Goal: Task Accomplishment & Management: Use online tool/utility

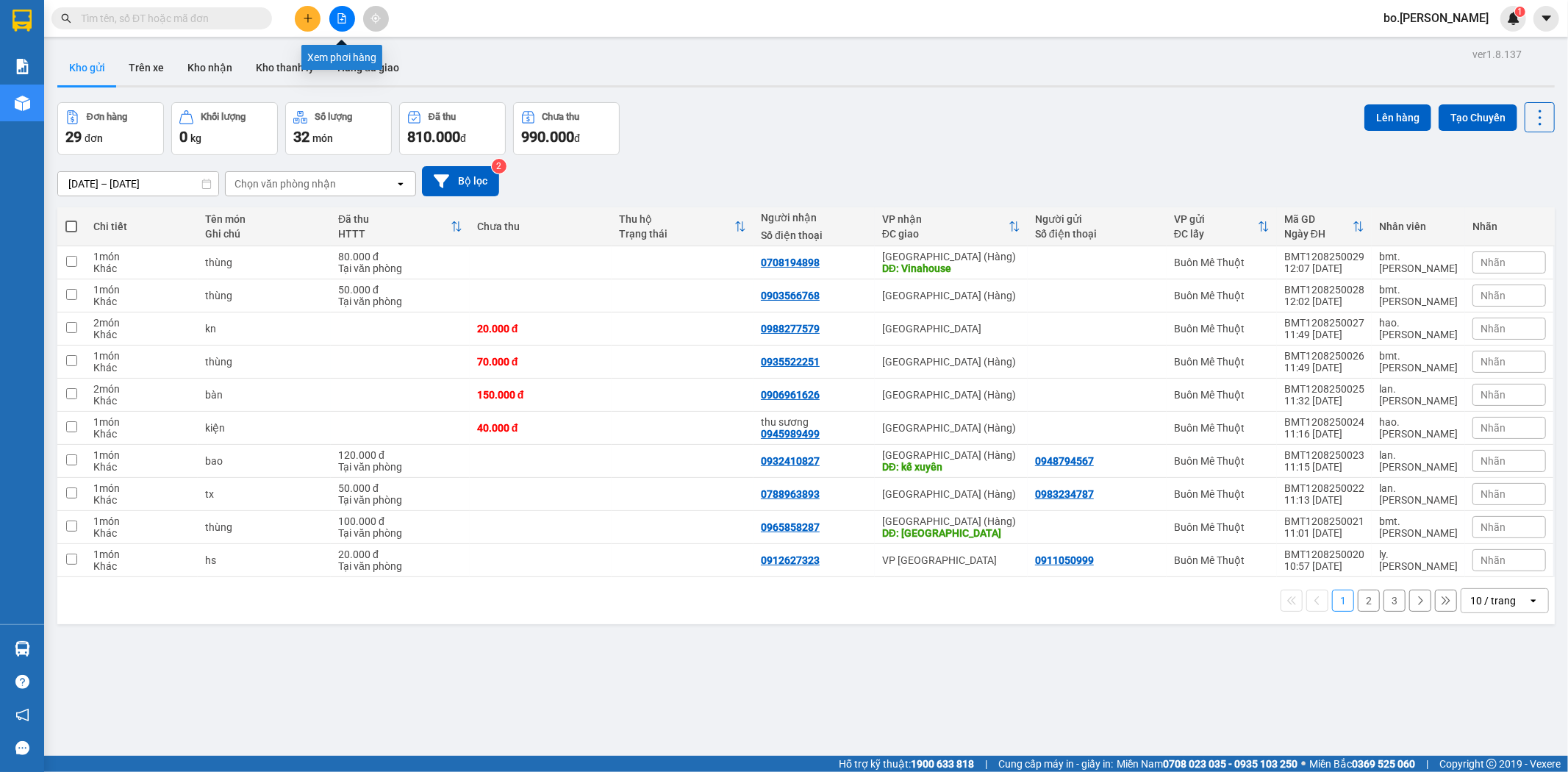
click at [344, 27] on button at bounding box center [342, 19] width 26 height 26
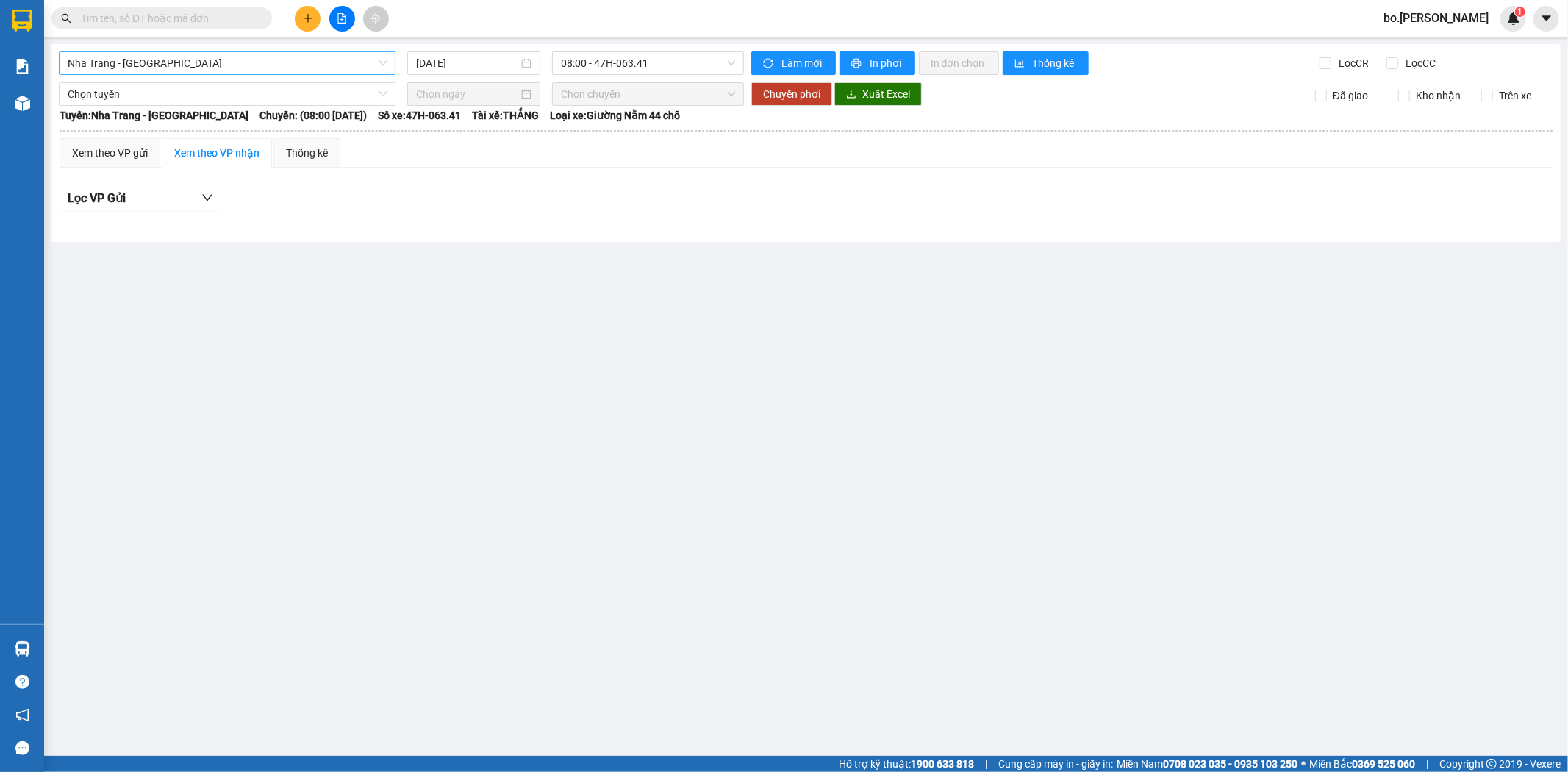
click at [275, 61] on span "Nha Trang - [GEOGRAPHIC_DATA]" at bounding box center [227, 63] width 319 height 22
click at [132, 61] on span "Nha Trang - [GEOGRAPHIC_DATA]" at bounding box center [227, 63] width 319 height 22
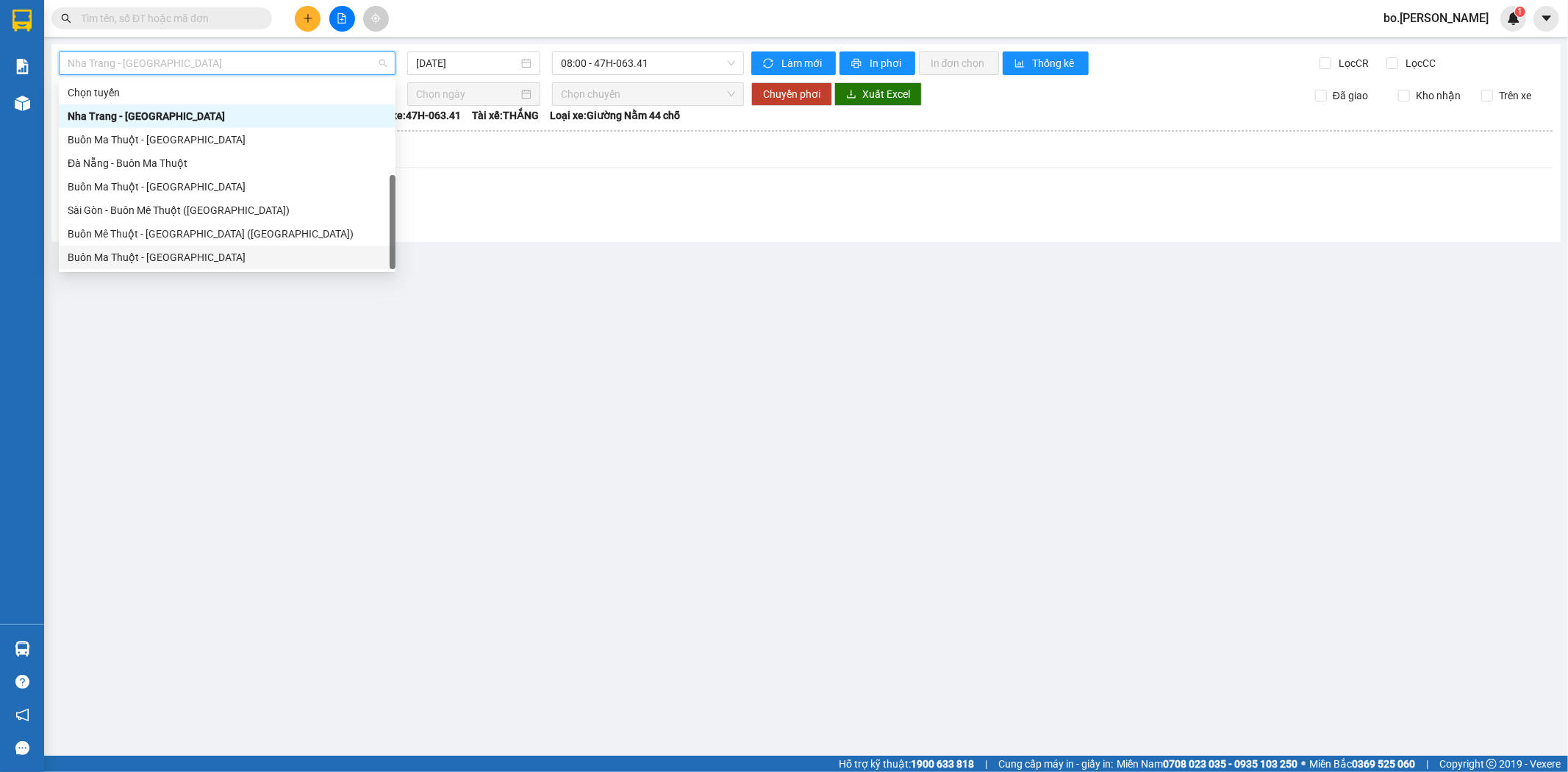
scroll to position [23, 0]
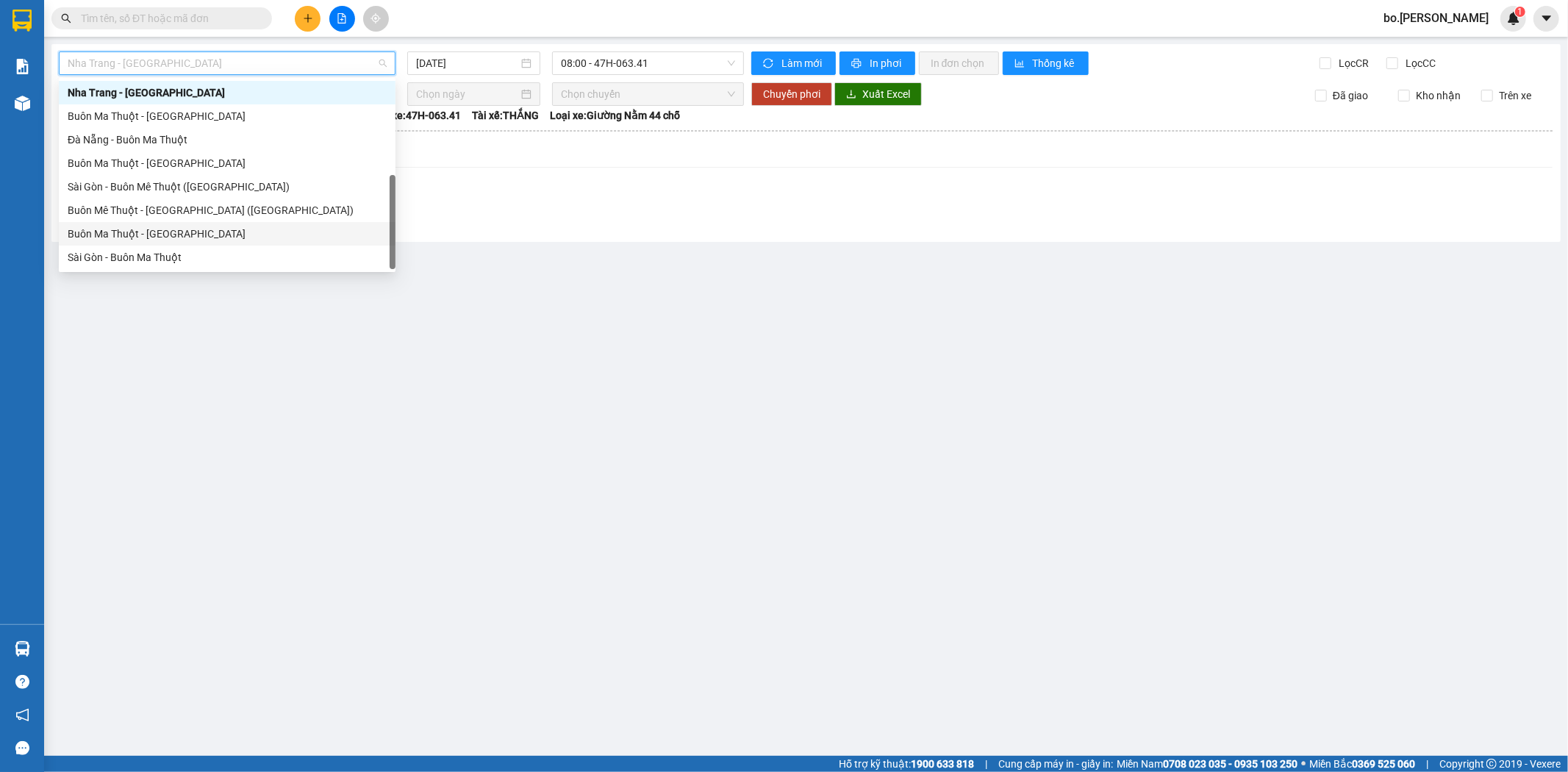
click at [114, 254] on div "Sài Gòn - Buôn Ma Thuột" at bounding box center [227, 257] width 319 height 16
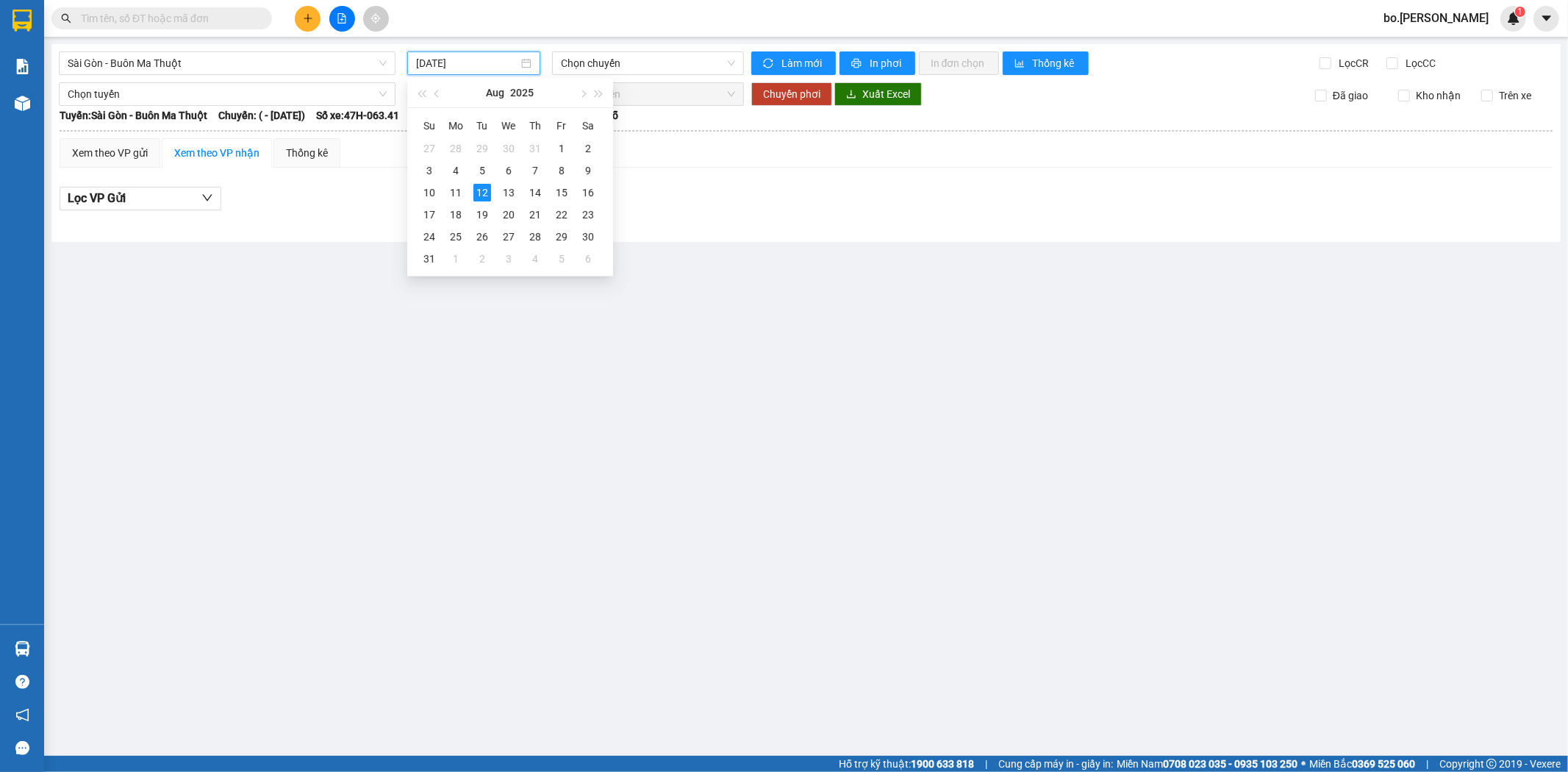
click at [480, 64] on input "[DATE]" at bounding box center [467, 63] width 102 height 16
click at [437, 189] on div "10" at bounding box center [429, 193] width 18 height 18
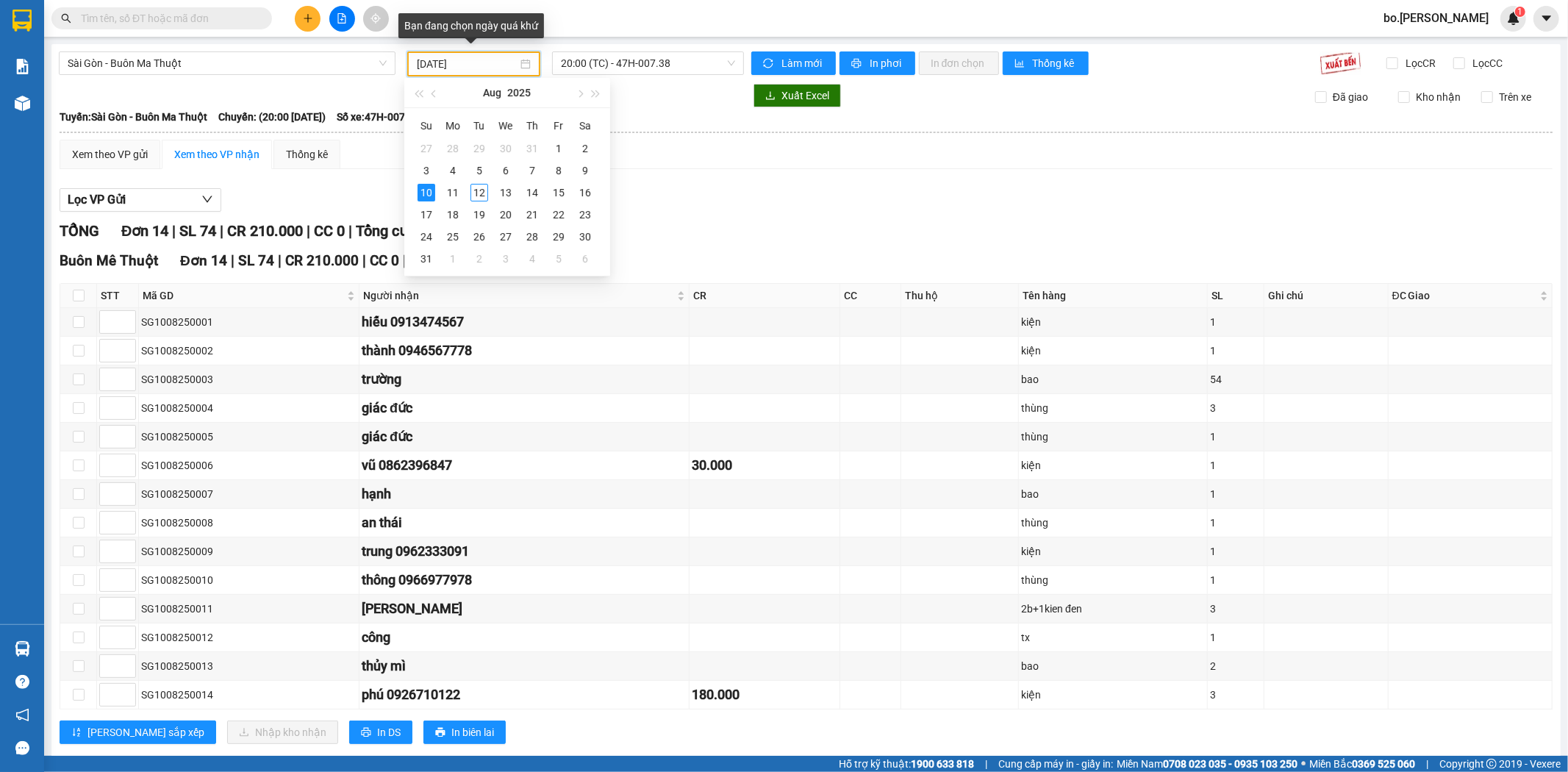
click at [442, 69] on input "[DATE]" at bounding box center [467, 64] width 101 height 16
click at [453, 192] on div "11" at bounding box center [453, 193] width 18 height 18
type input "[DATE]"
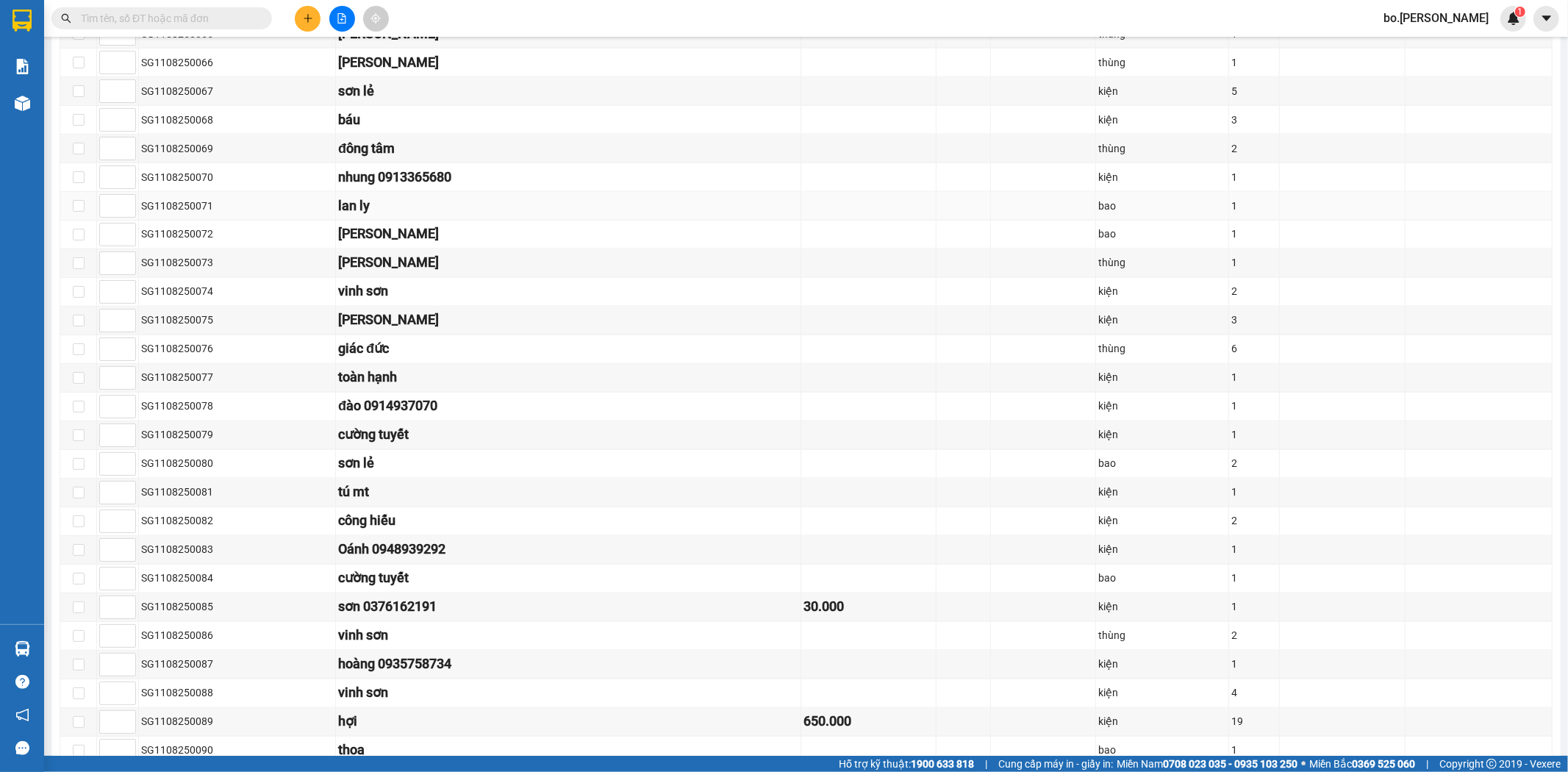
scroll to position [2228, 0]
